Goal: Find specific fact: Find specific fact

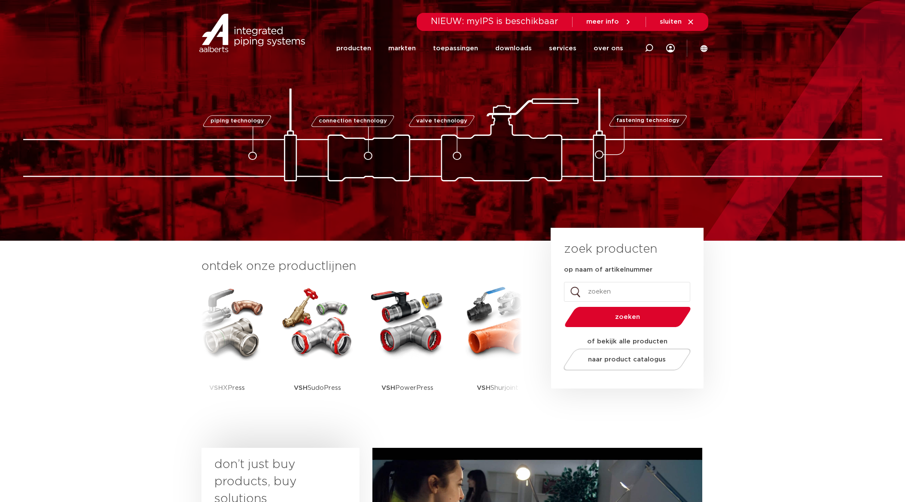
click at [647, 46] on icon at bounding box center [649, 48] width 10 height 10
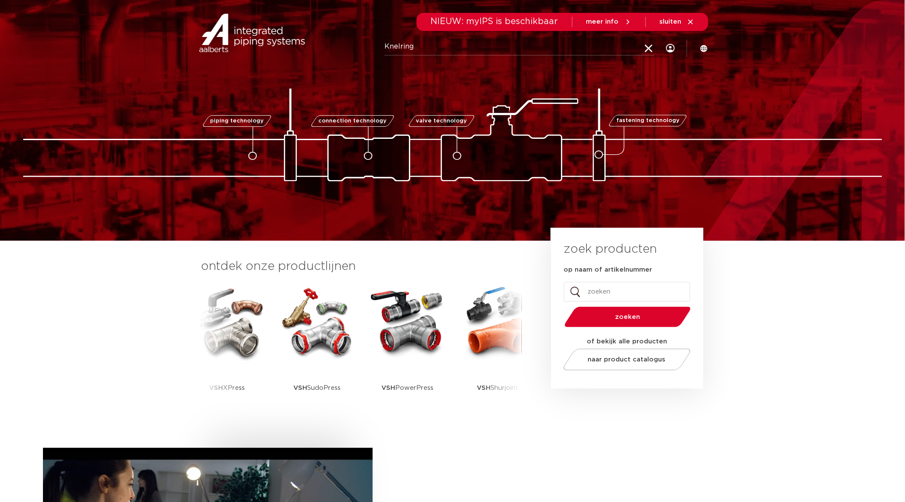
type input "Knelring"
click button "Zoeken" at bounding box center [0, 0] width 0 height 0
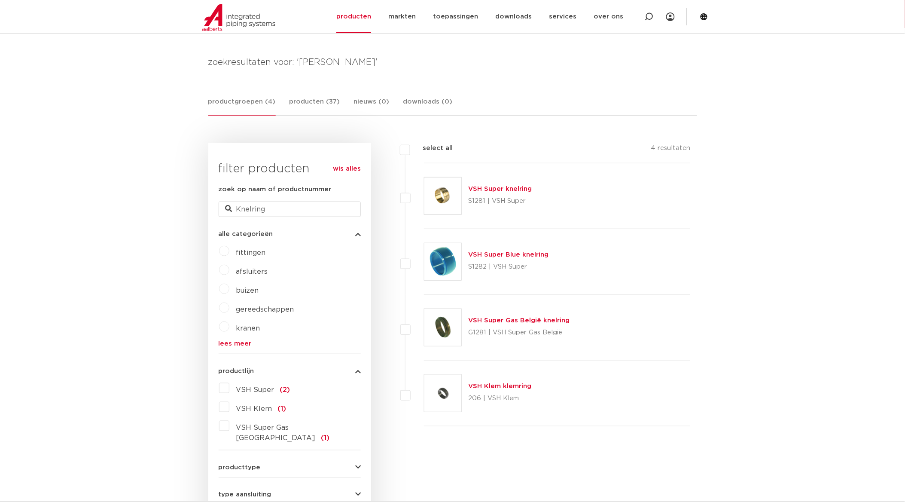
scroll to position [110, 0]
click at [504, 190] on link "VSH Super knelring" at bounding box center [501, 189] width 64 height 6
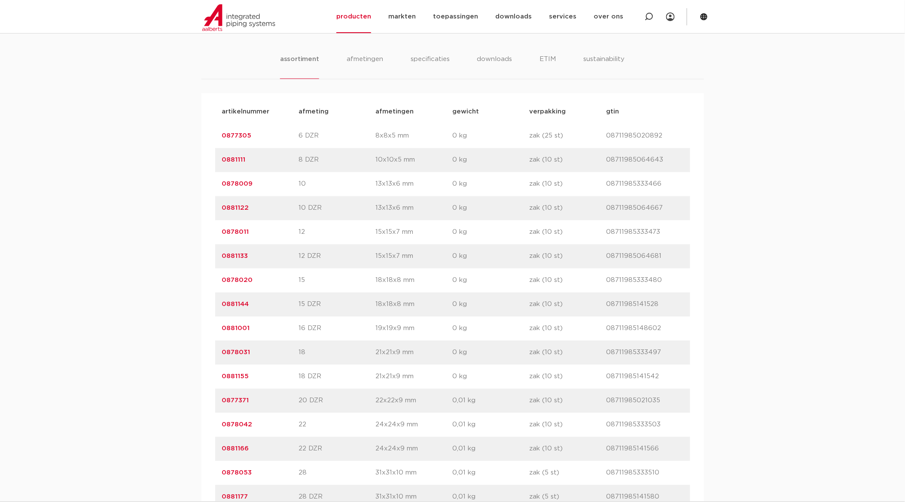
scroll to position [573, 0]
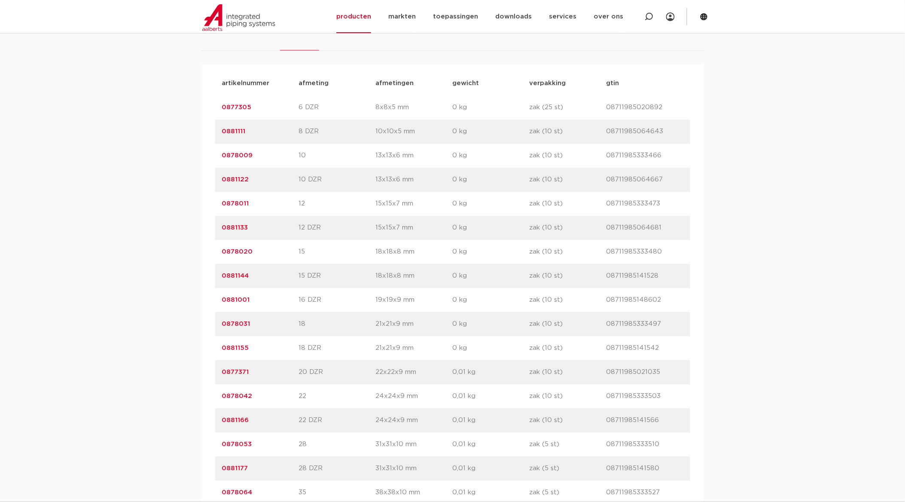
click at [237, 250] on link "0878020" at bounding box center [237, 252] width 31 height 6
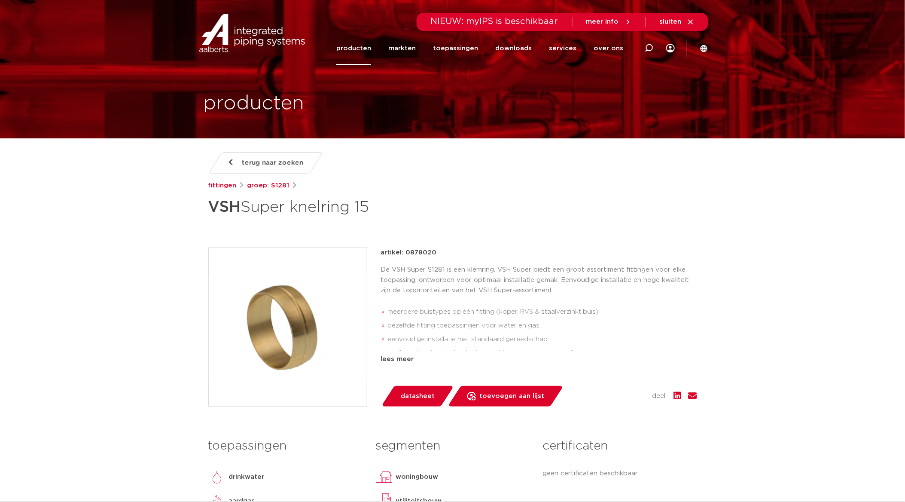
drag, startPoint x: 405, startPoint y: 252, endPoint x: 450, endPoint y: 256, distance: 45.2
click at [450, 256] on div "artikel: 0878020" at bounding box center [539, 252] width 316 height 10
copy p "0878020"
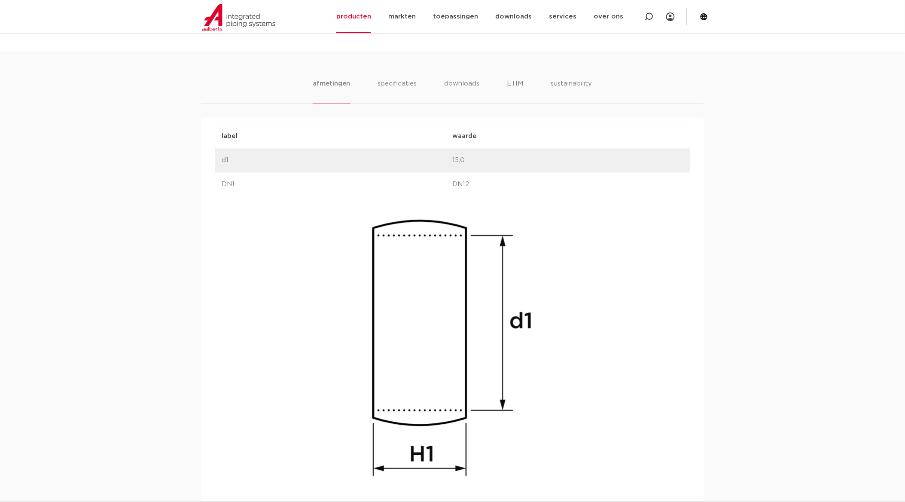
scroll to position [525, 0]
